Goal: Find specific page/section: Find specific page/section

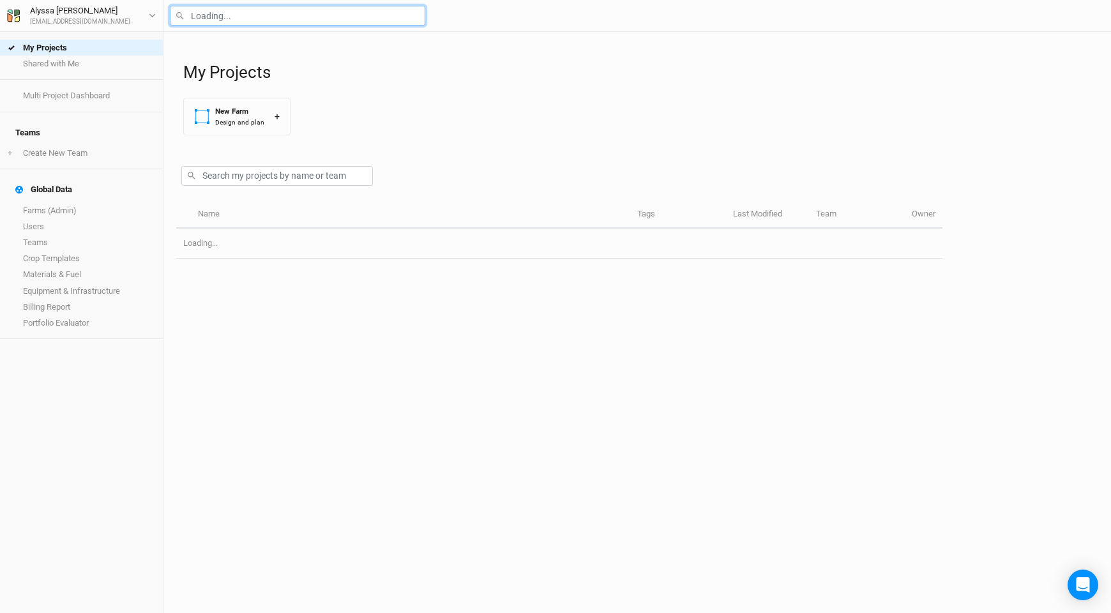
click at [332, 18] on input "text" at bounding box center [297, 16] width 255 height 20
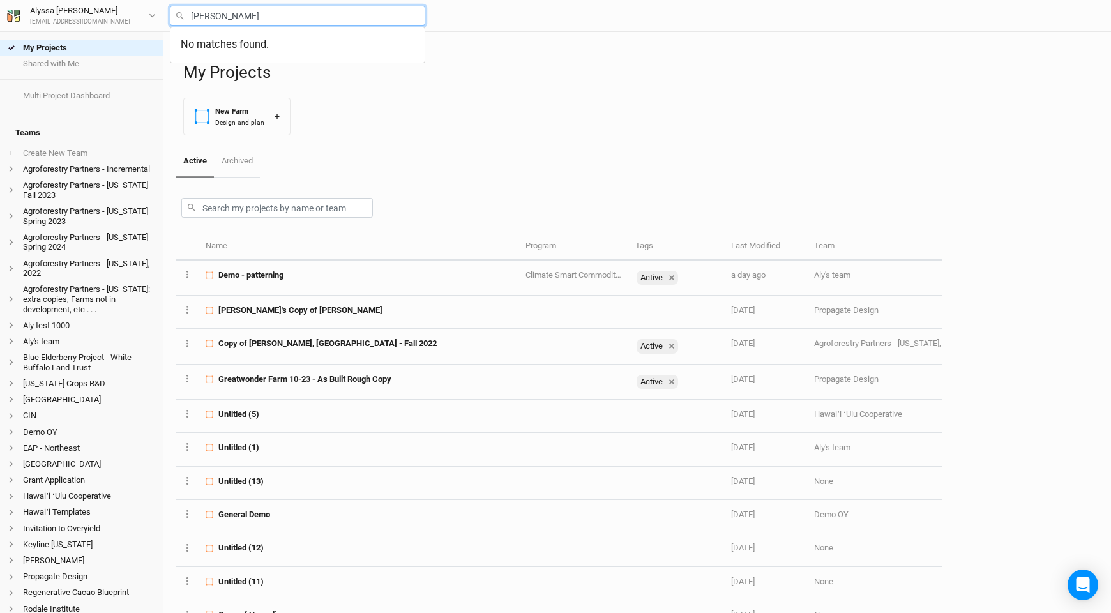
type input "[PERSON_NAME]"
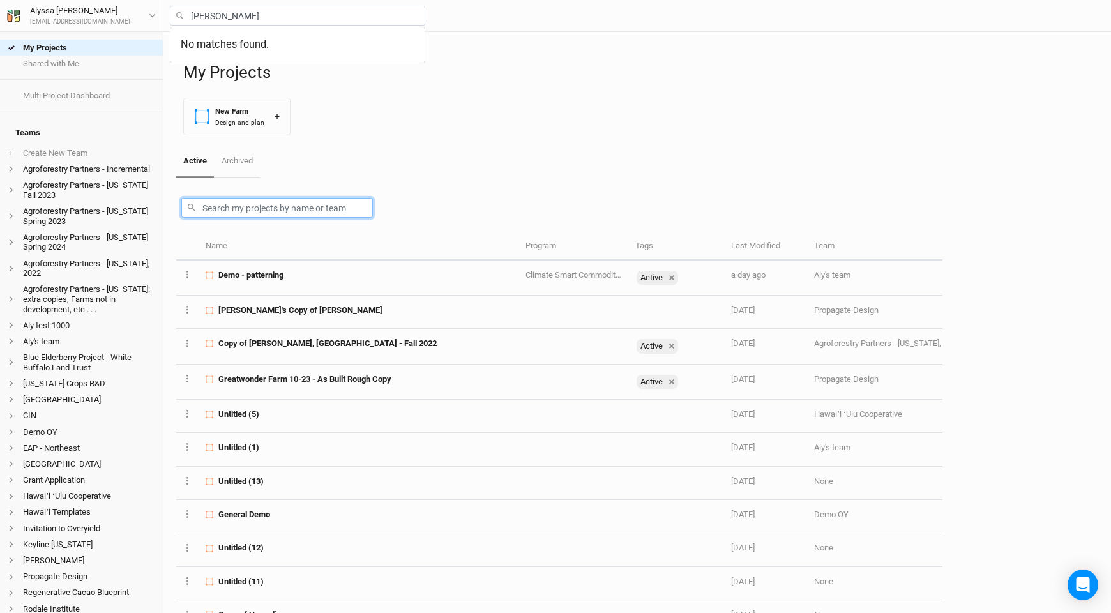
click at [329, 204] on input "text" at bounding box center [276, 208] width 191 height 20
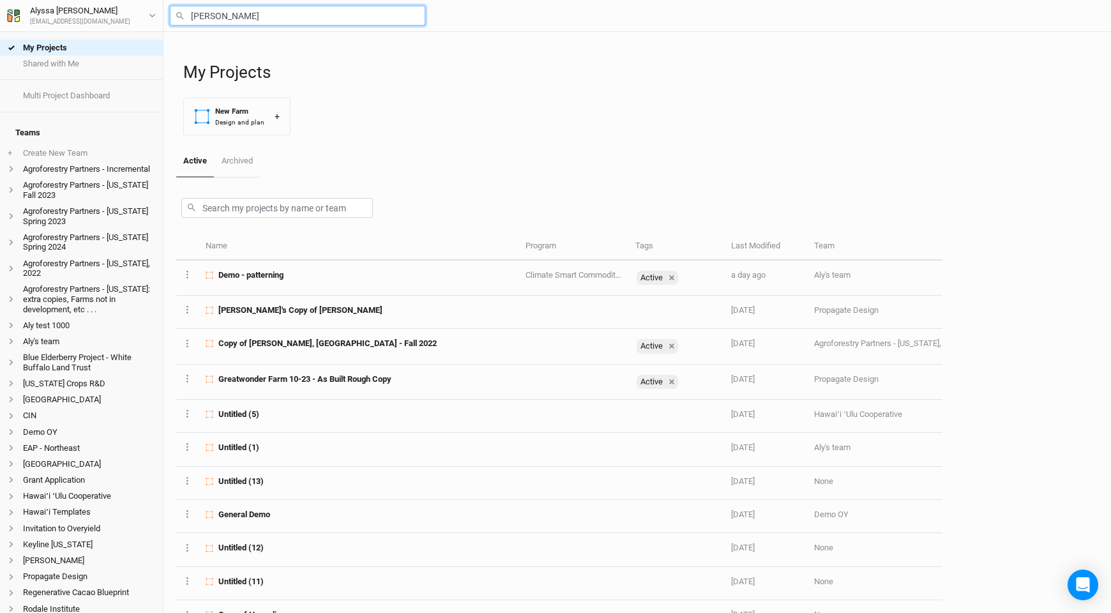
click at [267, 22] on input "[PERSON_NAME]" at bounding box center [297, 16] width 255 height 20
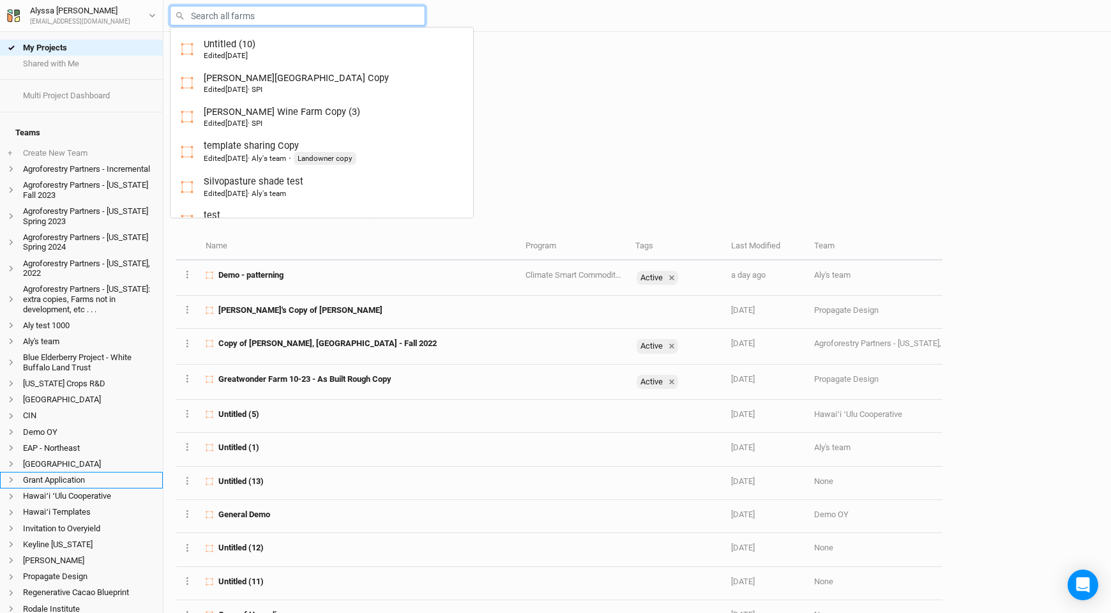
scroll to position [277, 0]
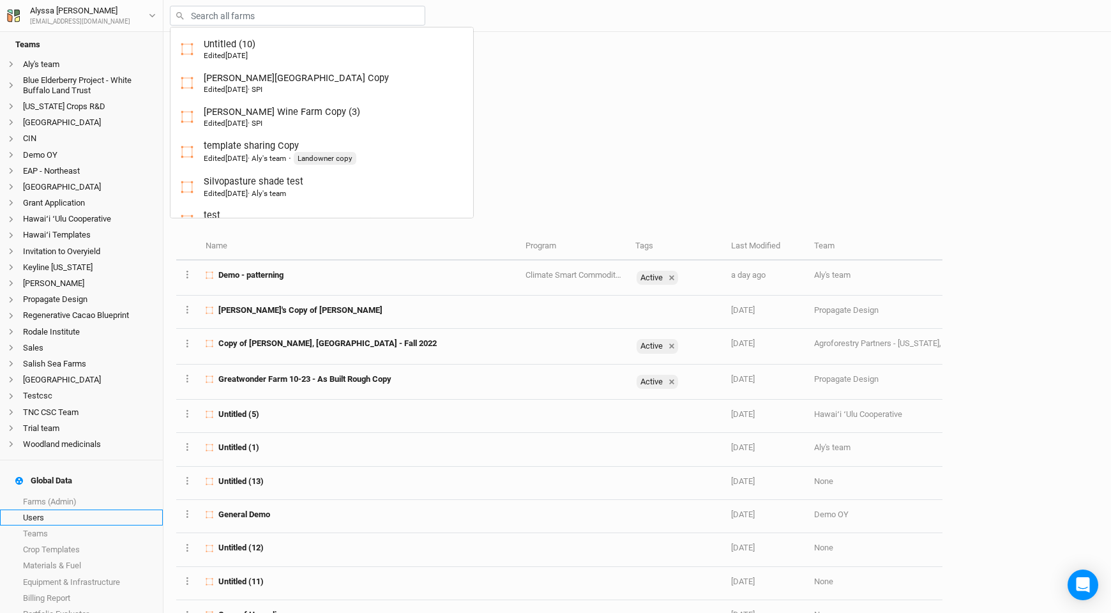
click at [107, 509] on link "Users" at bounding box center [81, 517] width 163 height 16
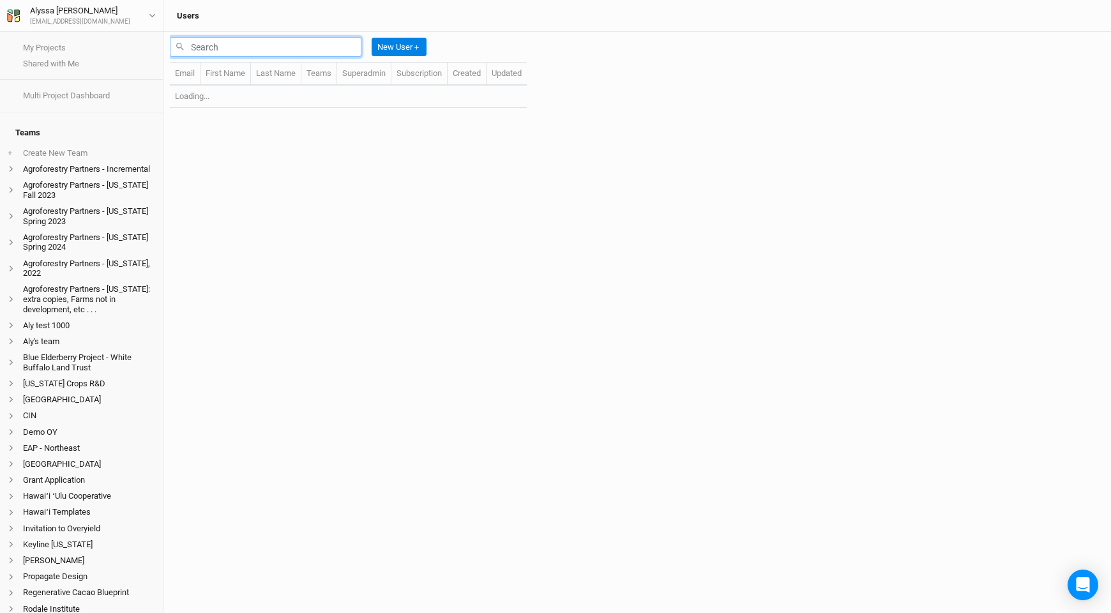
click at [334, 43] on input "text" at bounding box center [265, 47] width 191 height 20
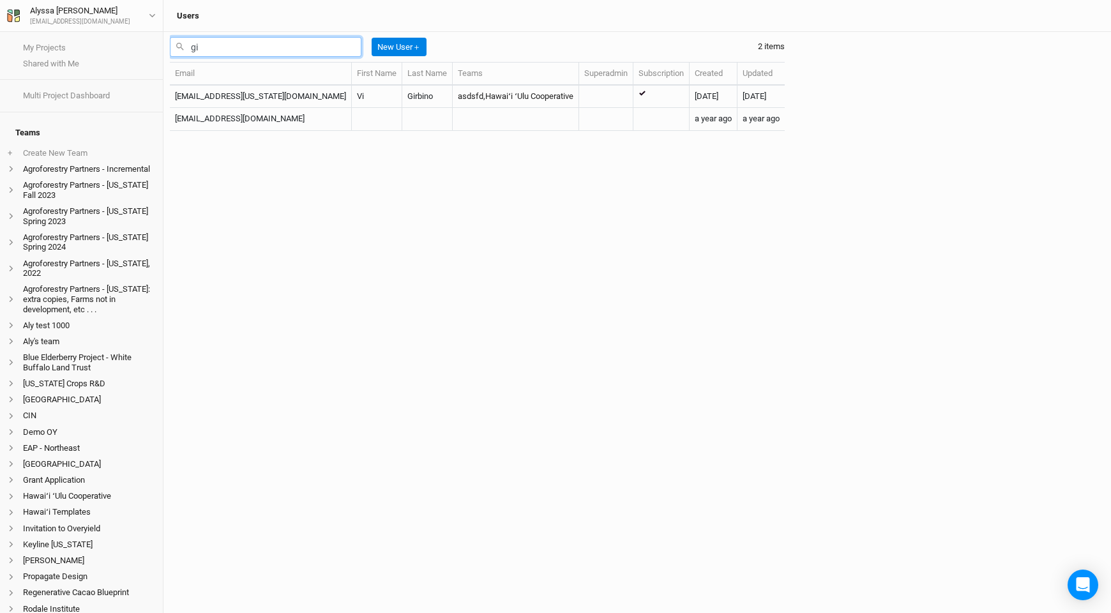
type input "g"
